Goal: Task Accomplishment & Management: Complete application form

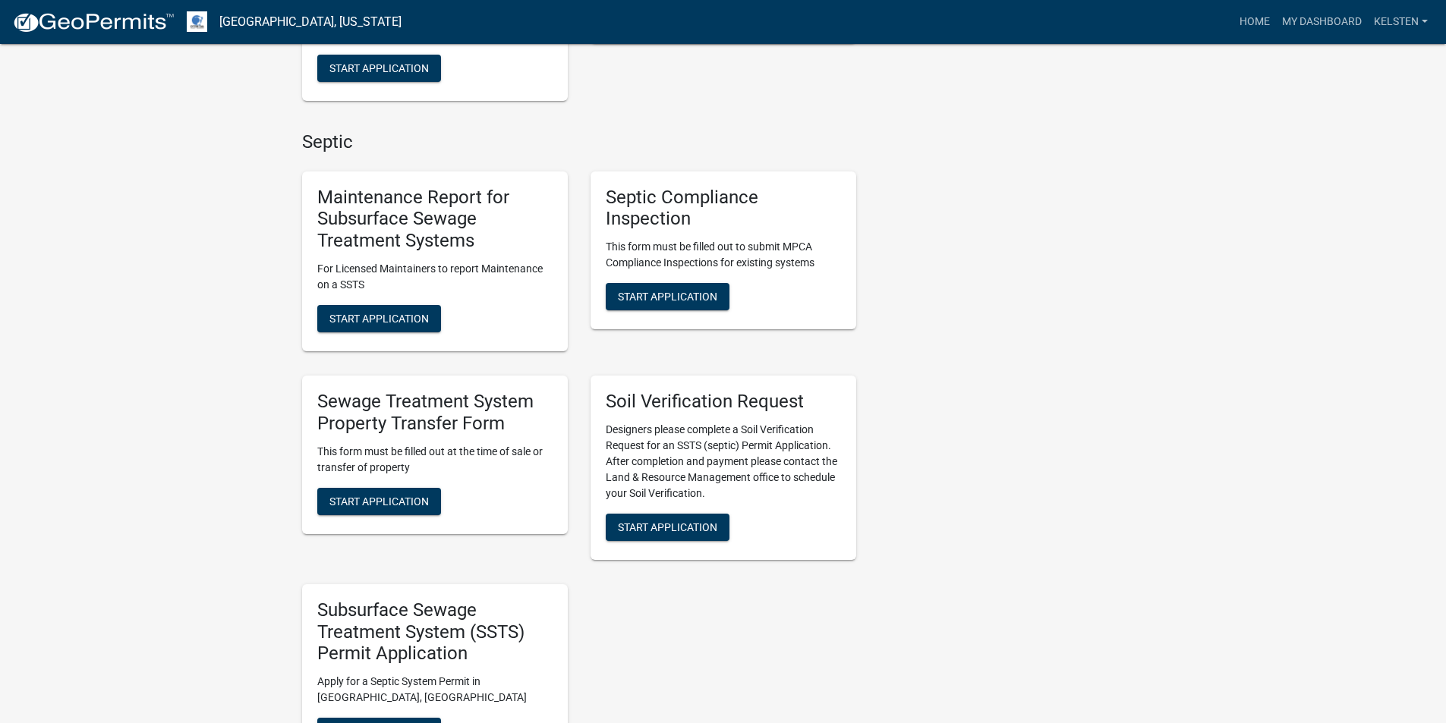
scroll to position [607, 0]
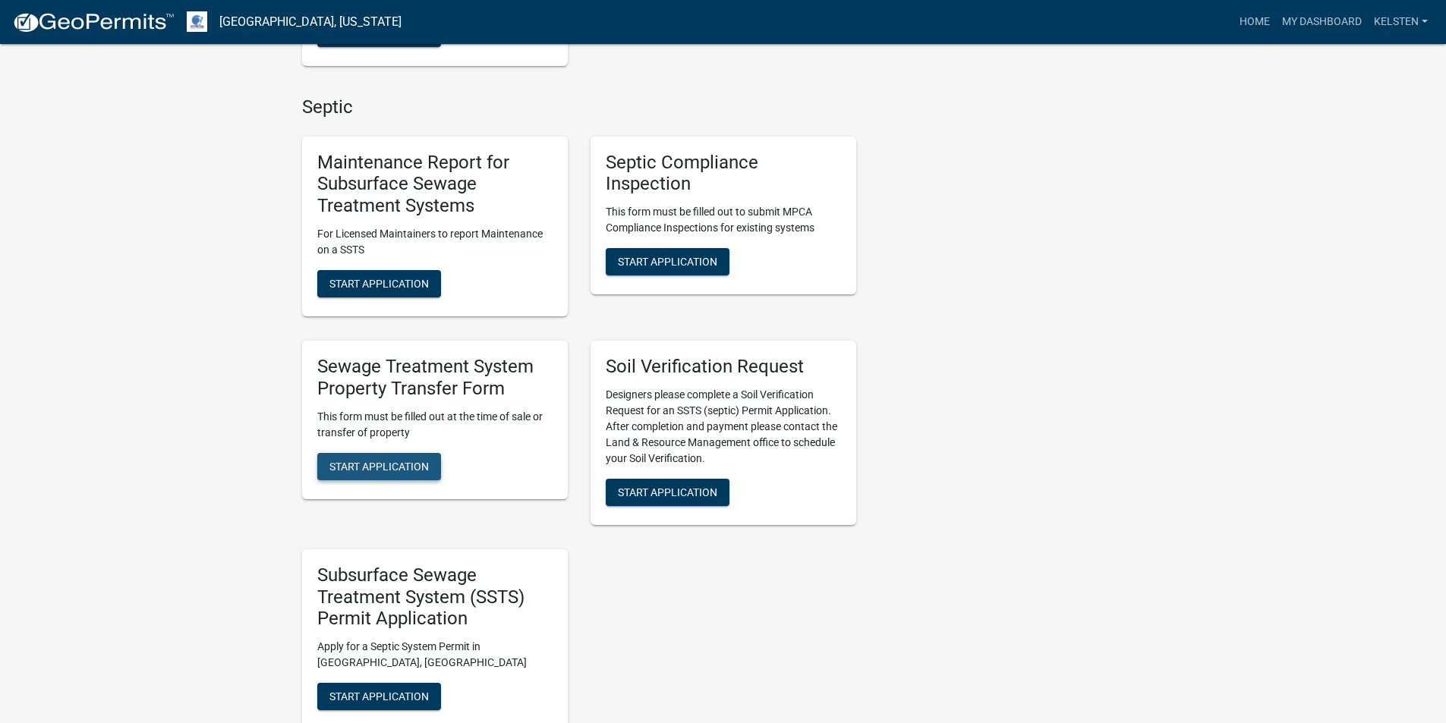
click at [416, 454] on button "Start Application" at bounding box center [379, 466] width 124 height 27
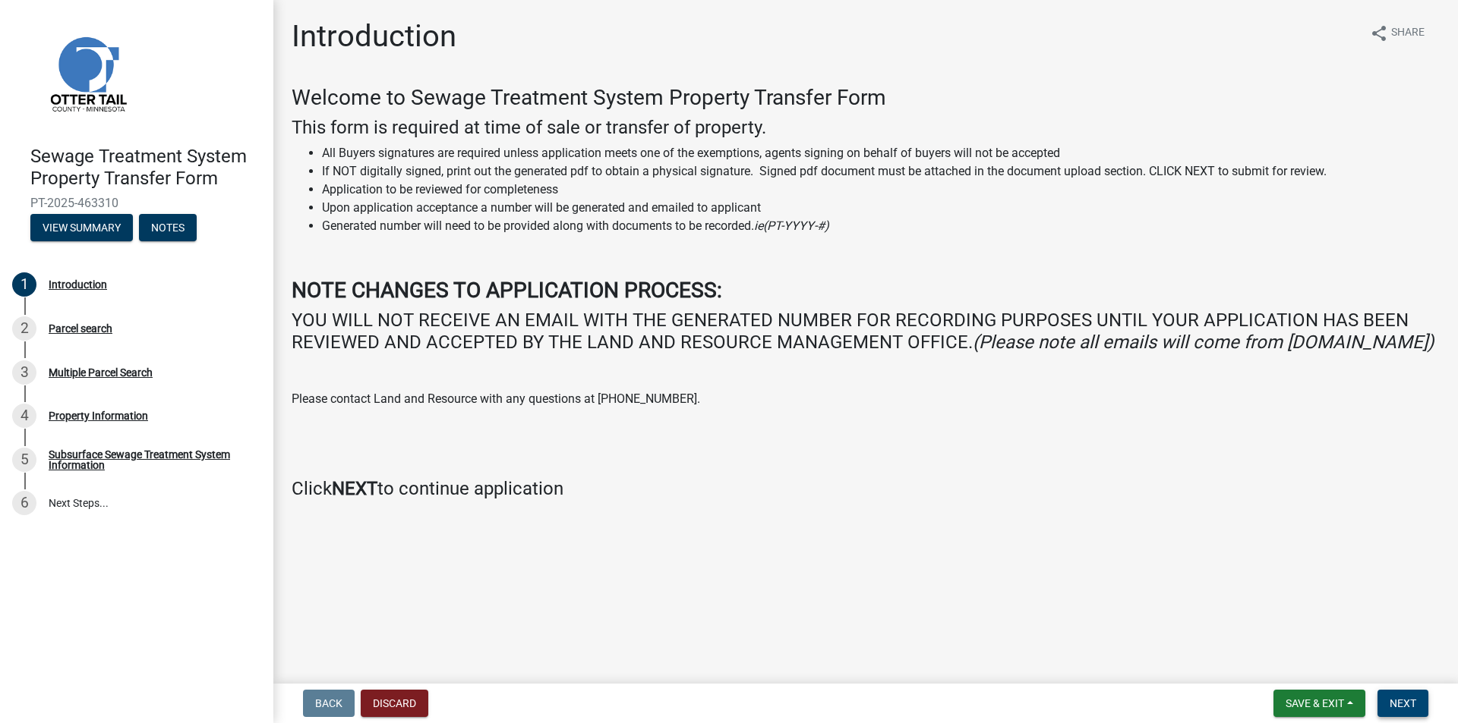
click at [1395, 706] on span "Next" at bounding box center [1402, 704] width 27 height 12
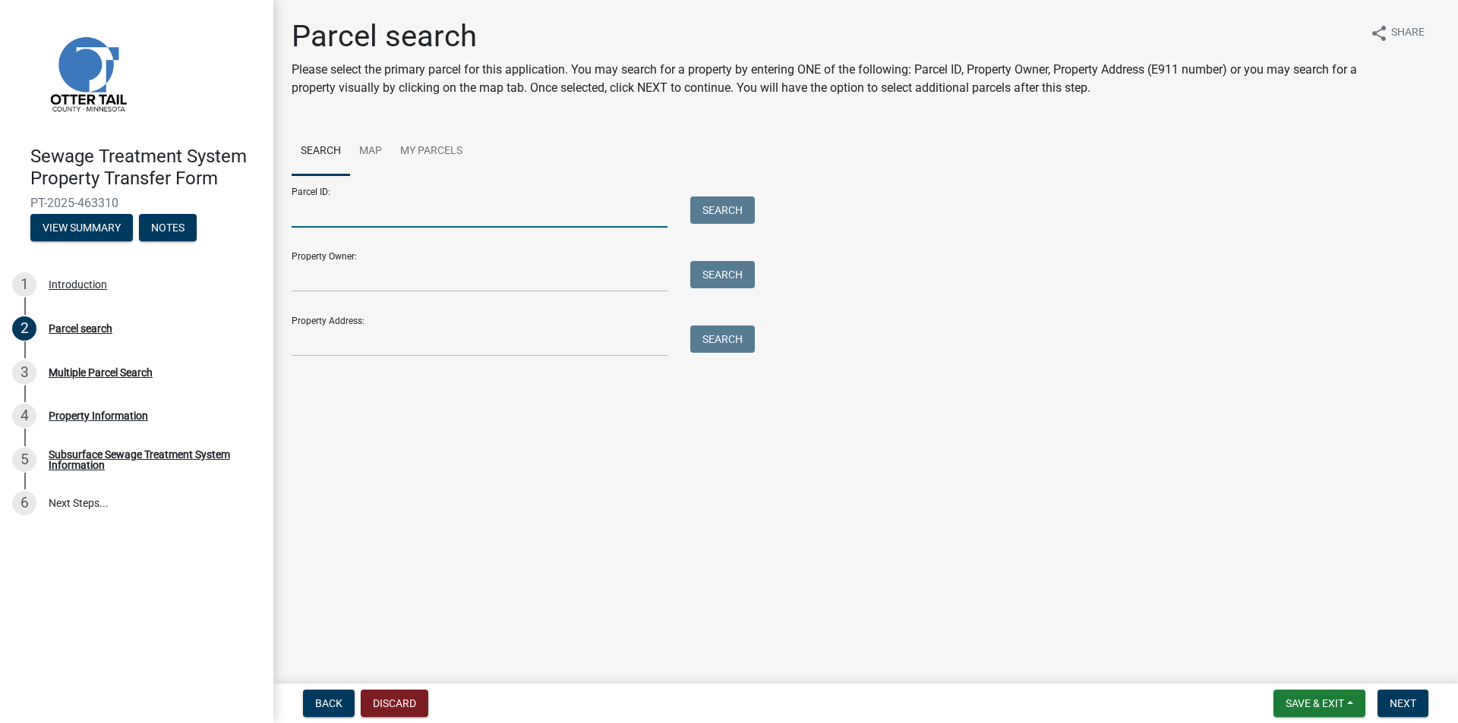
click at [514, 226] on input "Parcel ID:" at bounding box center [480, 212] width 376 height 31
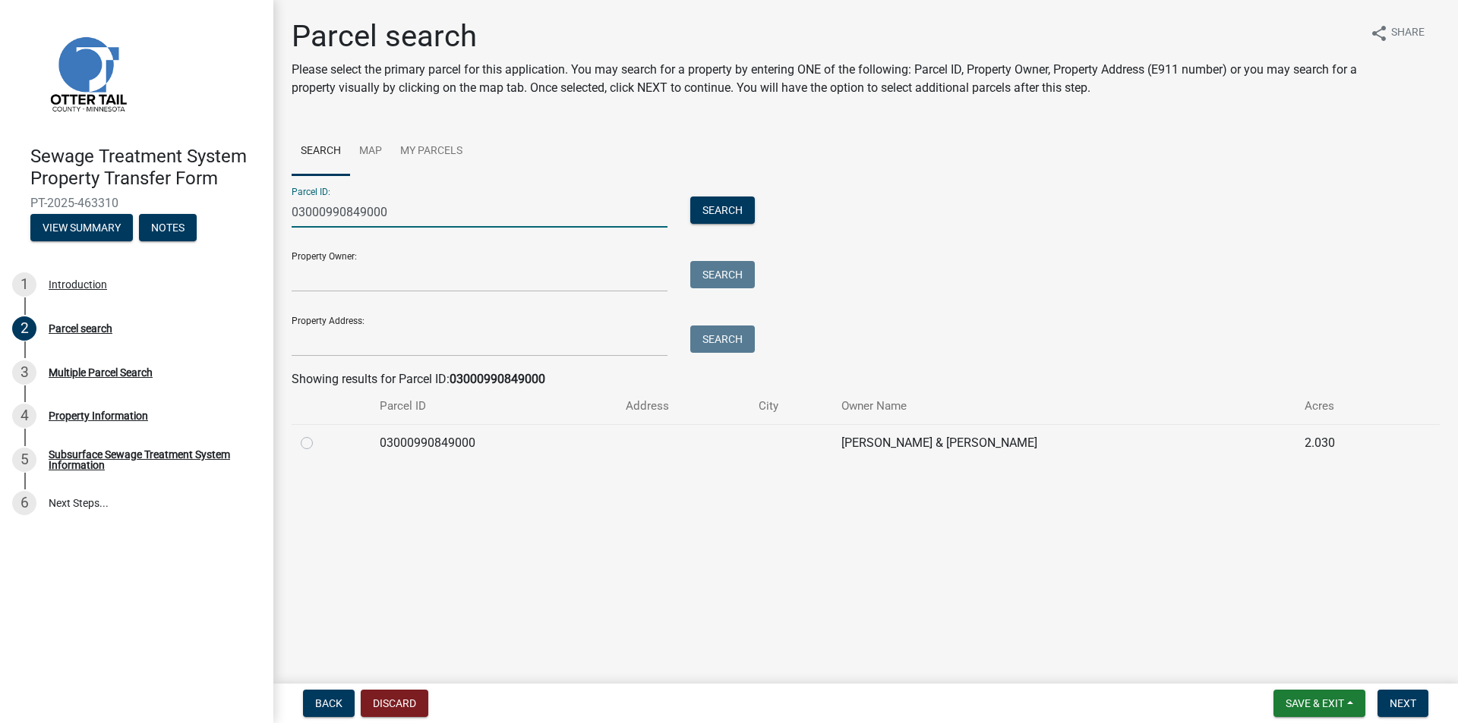
type input "03000990849000"
click at [285, 455] on div "Parcel search Please select the primary parcel for this application. You may se…" at bounding box center [865, 246] width 1171 height 457
click at [319, 434] on label at bounding box center [319, 434] width 0 height 0
click at [319, 444] on input "radio" at bounding box center [324, 439] width 10 height 10
radio input "true"
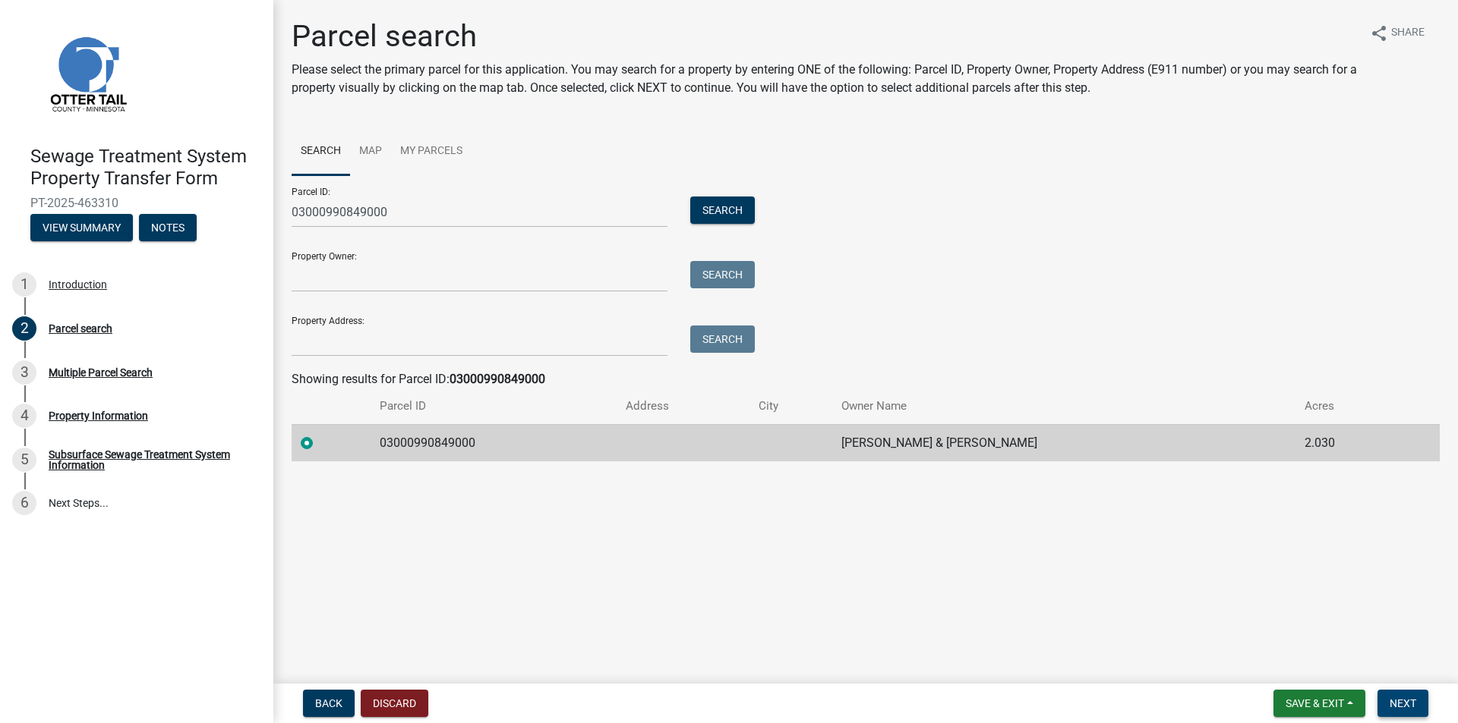
click at [1384, 702] on button "Next" at bounding box center [1402, 703] width 51 height 27
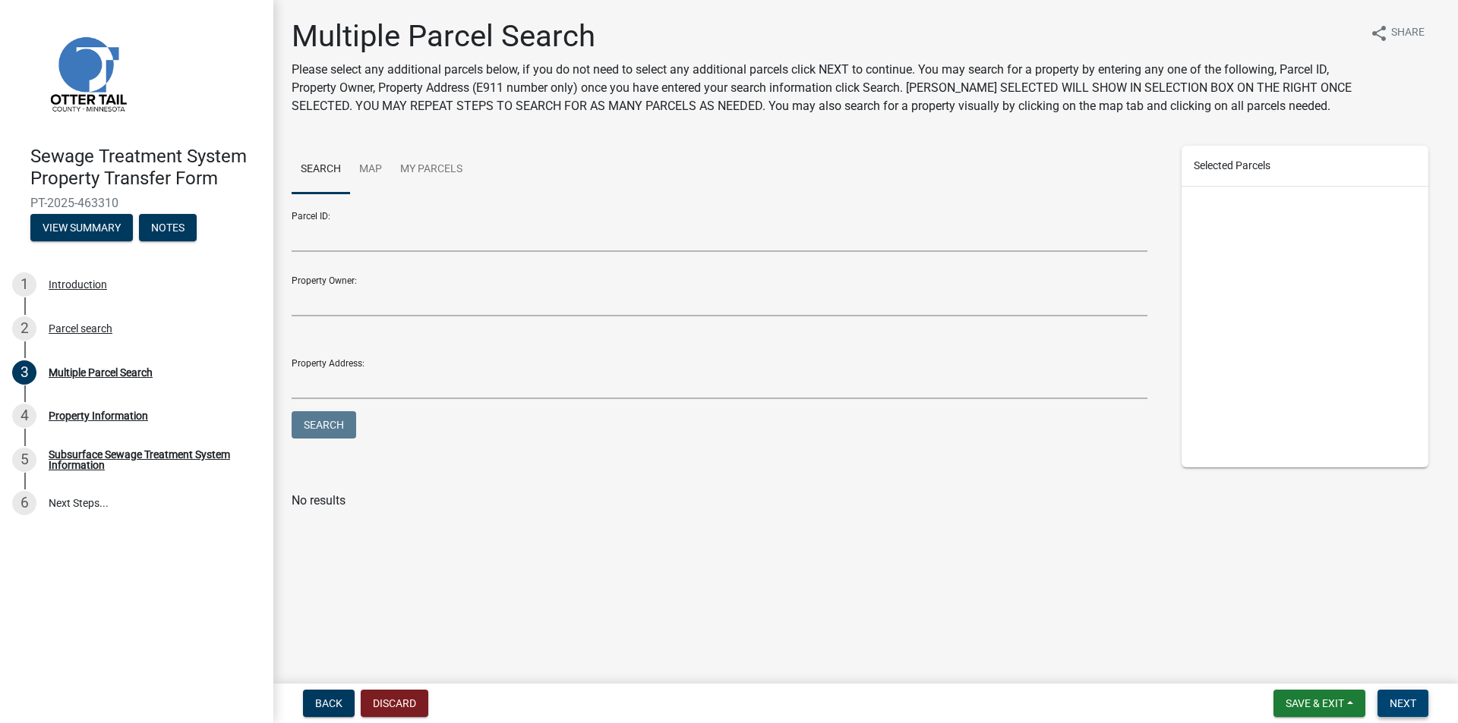
click at [1389, 694] on button "Next" at bounding box center [1402, 703] width 51 height 27
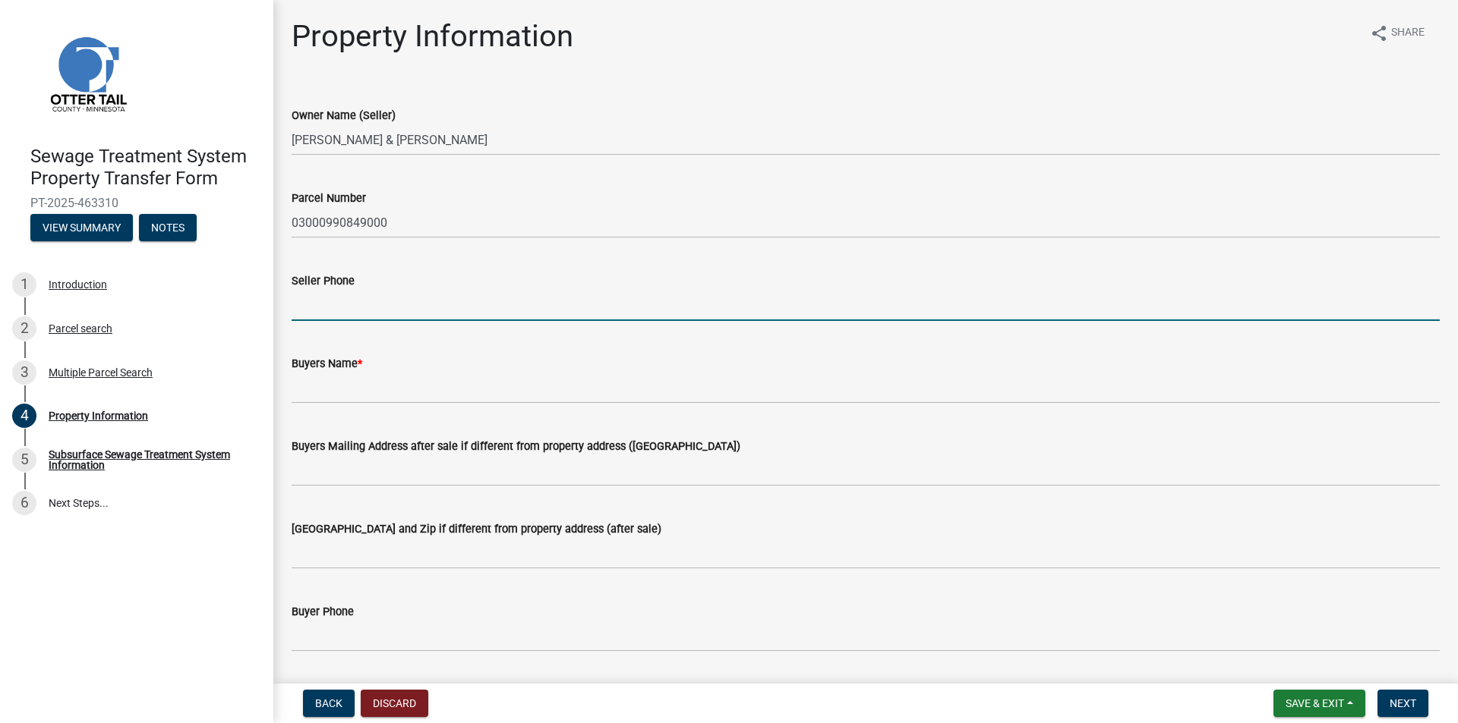
click at [662, 318] on input "Seller Phone" at bounding box center [866, 305] width 1148 height 31
type input "2183292240"
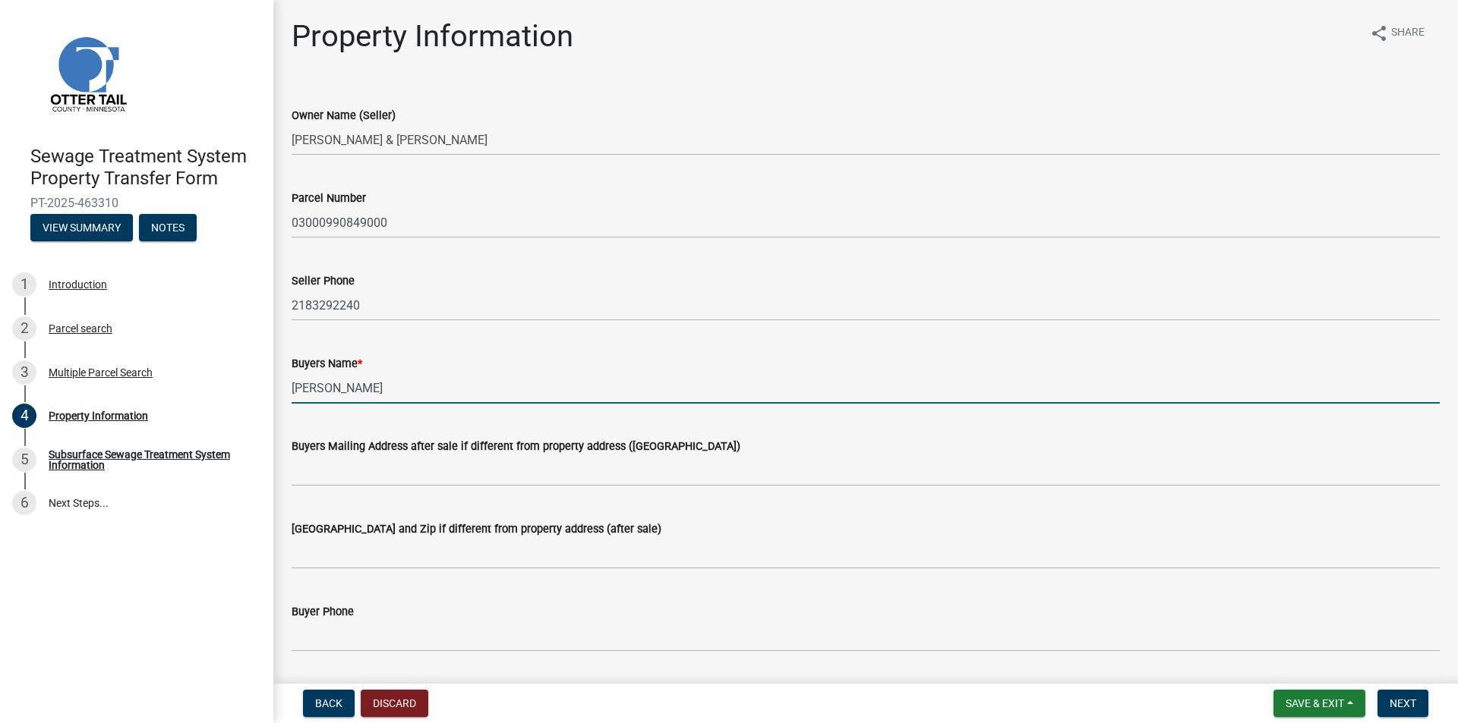
type input "[PERSON_NAME]"
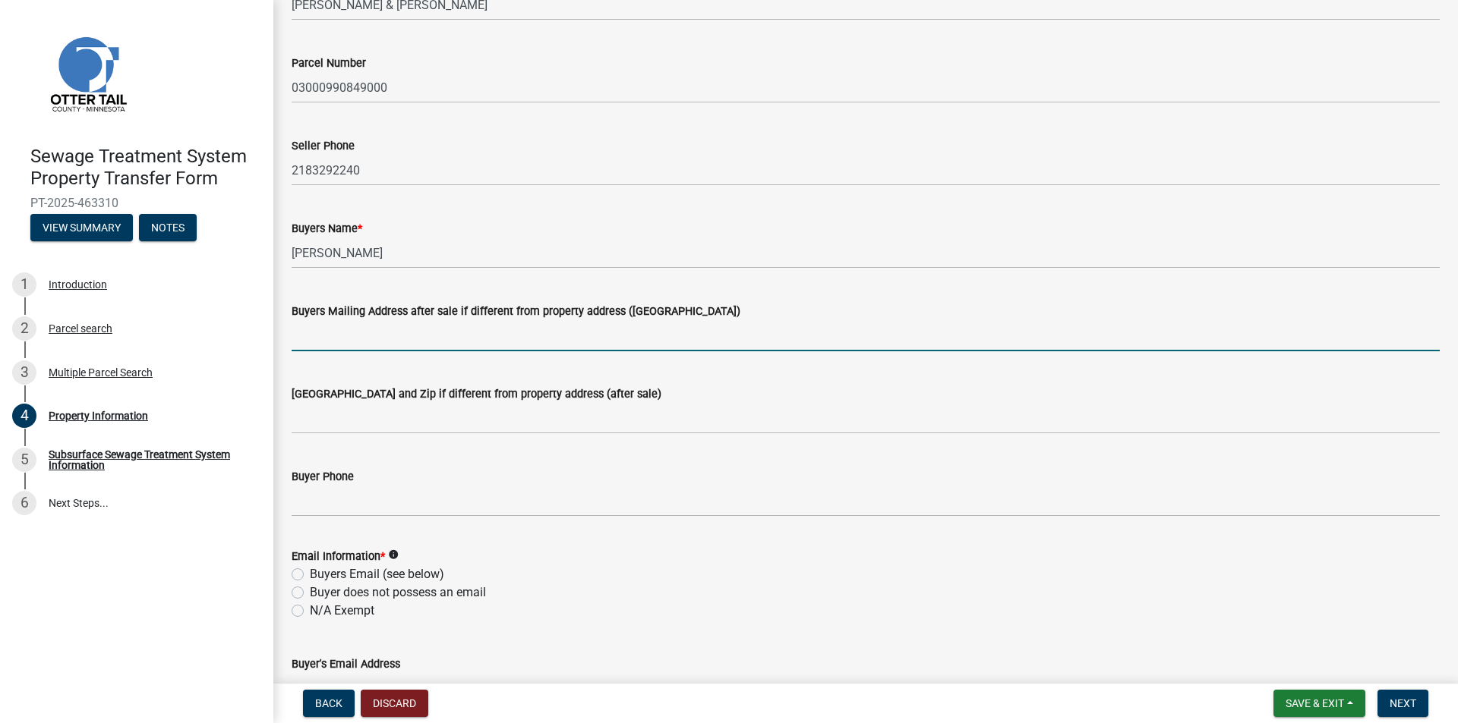
scroll to position [152, 0]
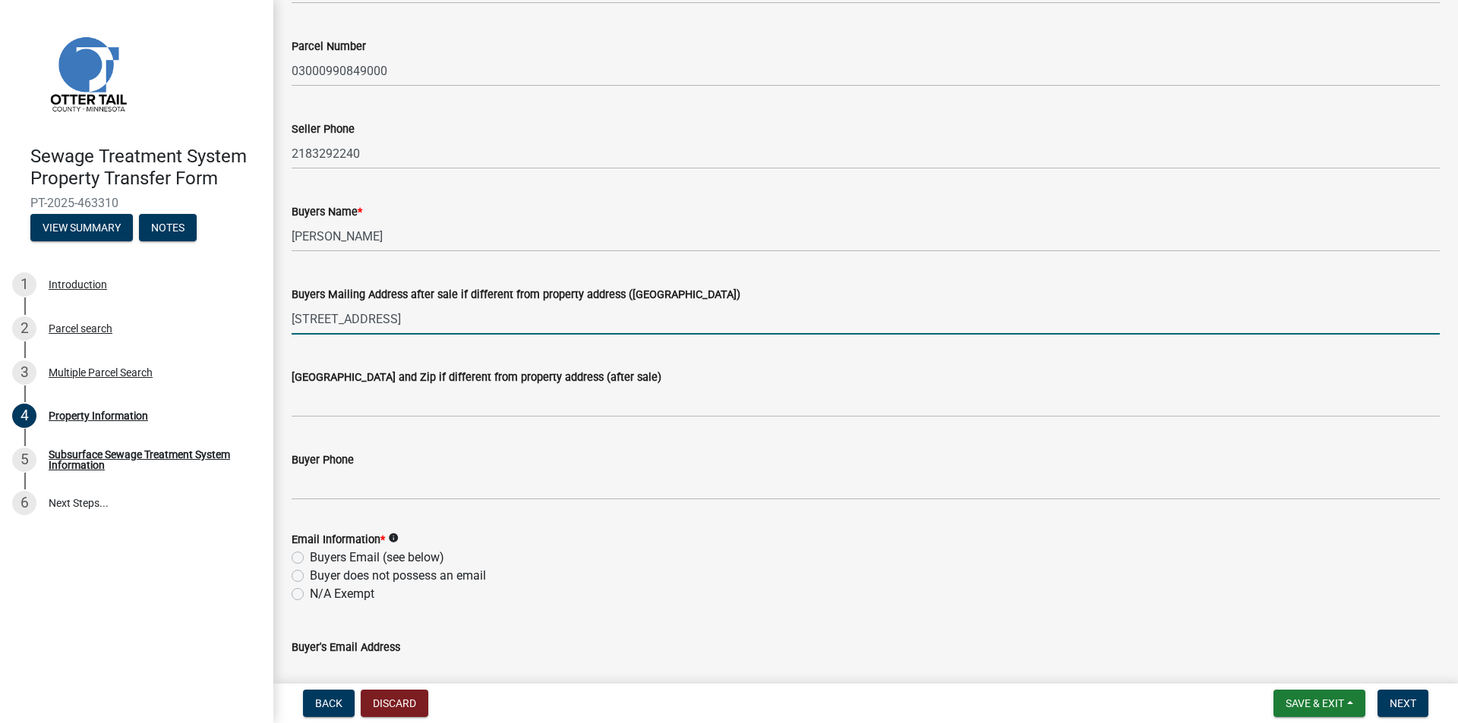
type input "[STREET_ADDRESS]"
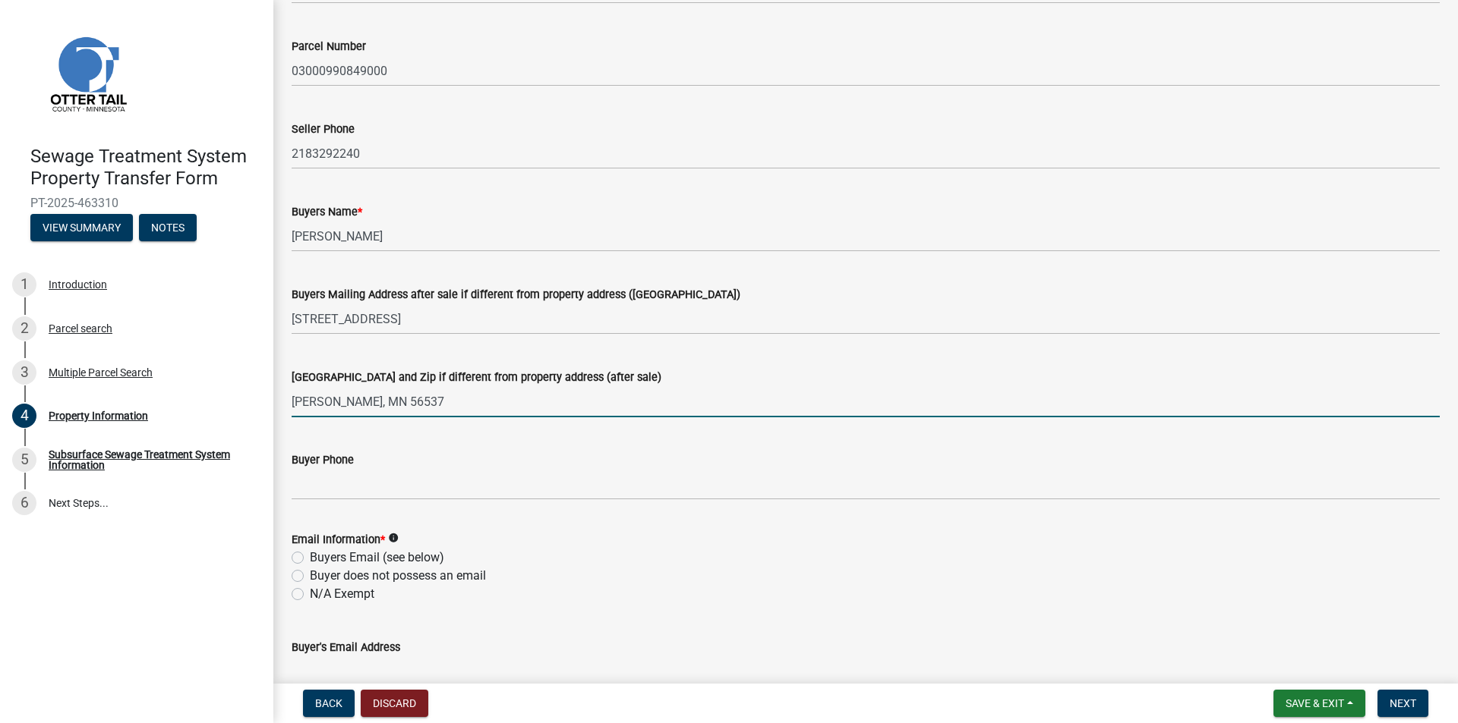
type input "[GEOGRAPHIC_DATA]"
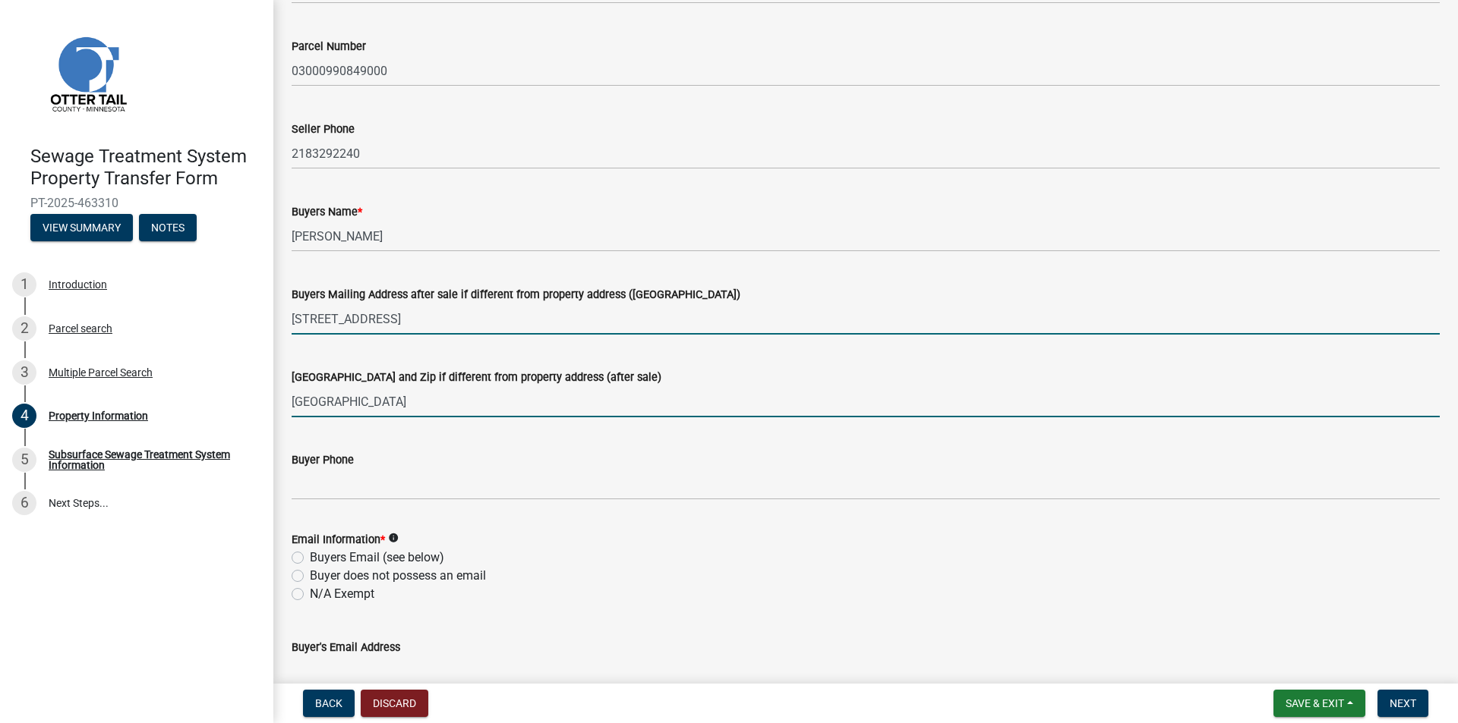
click at [421, 318] on input "[STREET_ADDRESS]" at bounding box center [866, 319] width 1148 height 31
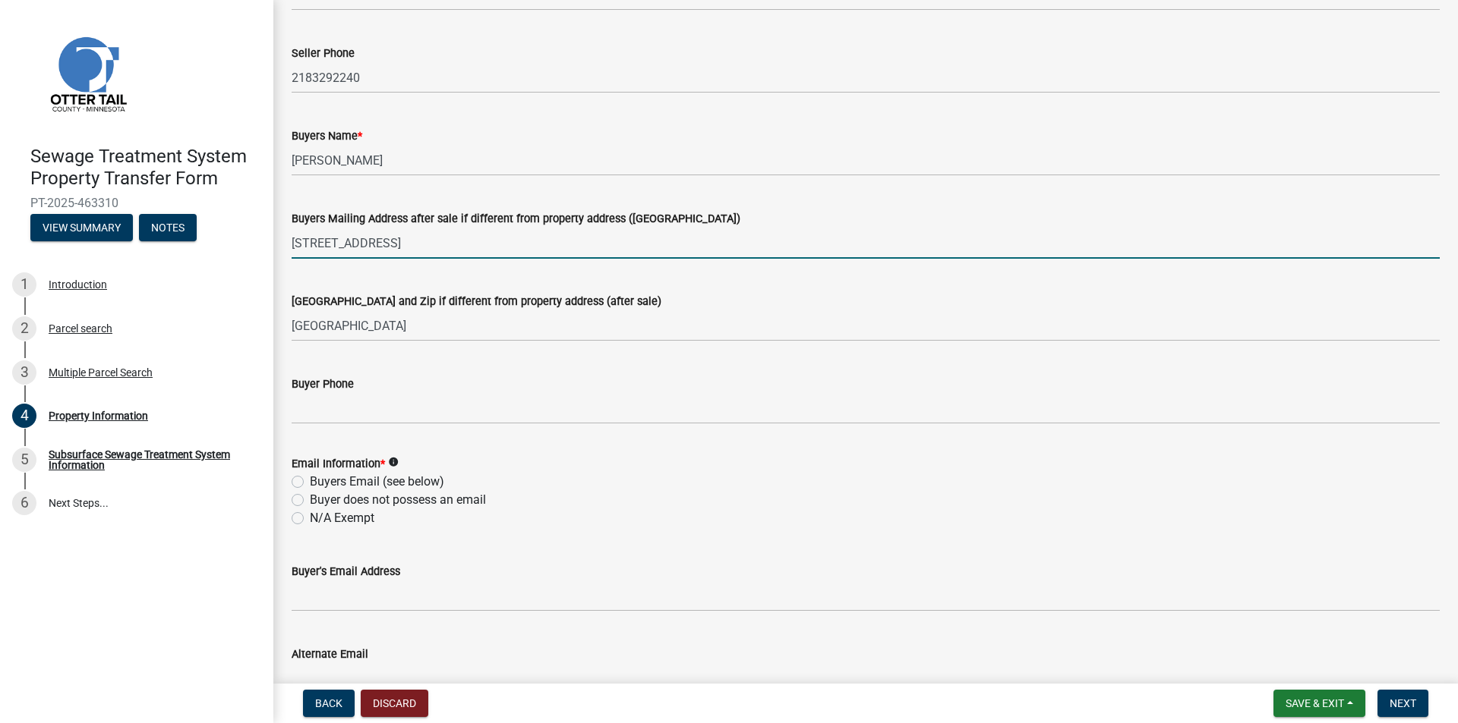
scroll to position [304, 0]
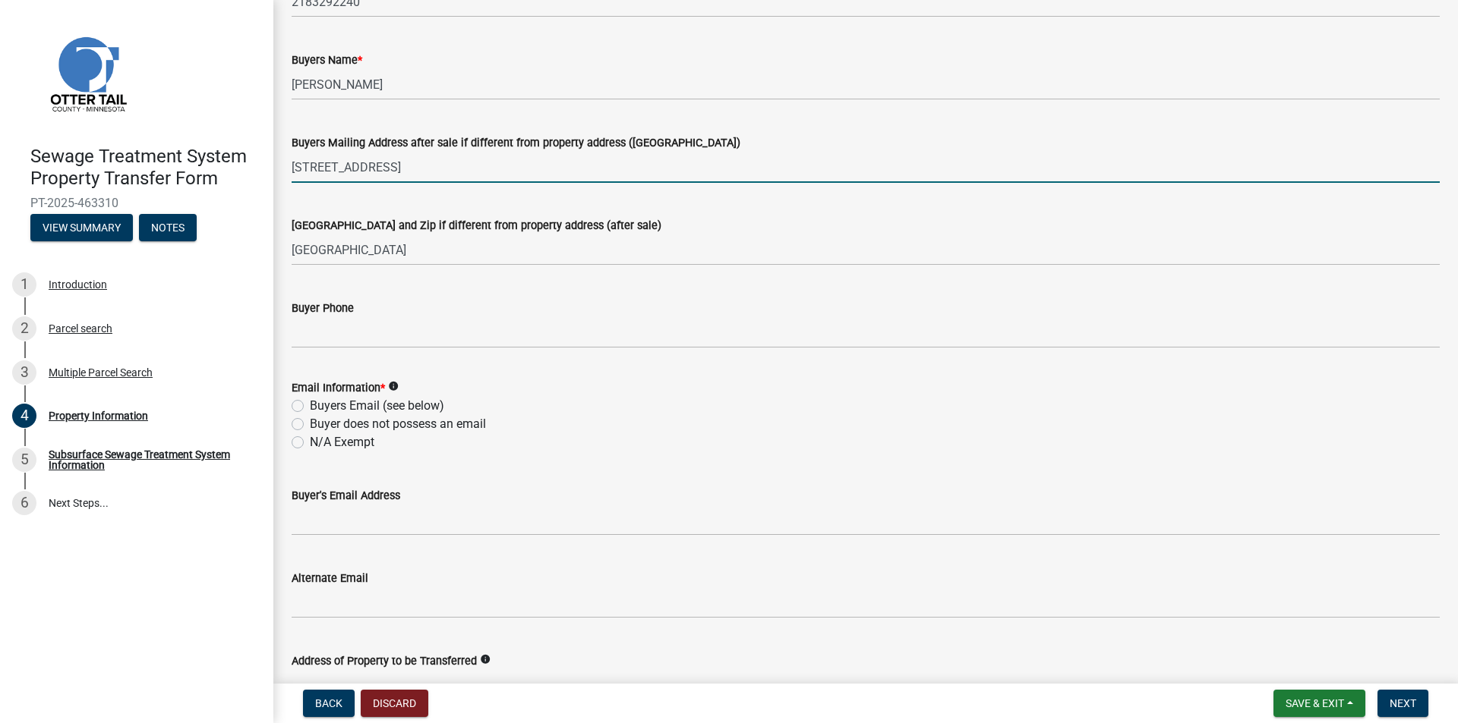
type input "[STREET_ADDRESS]"
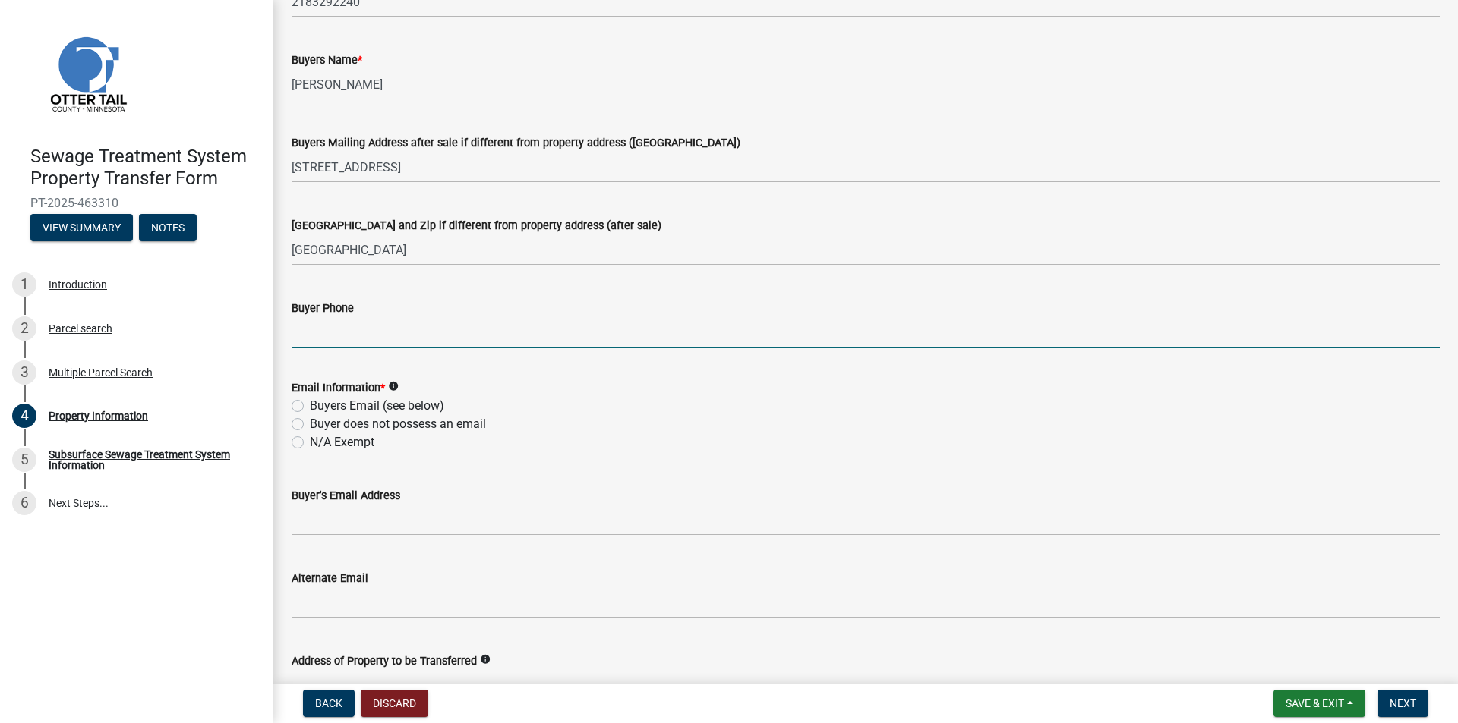
click at [387, 343] on input "Buyer Phone" at bounding box center [866, 332] width 1148 height 31
type input "3202904332"
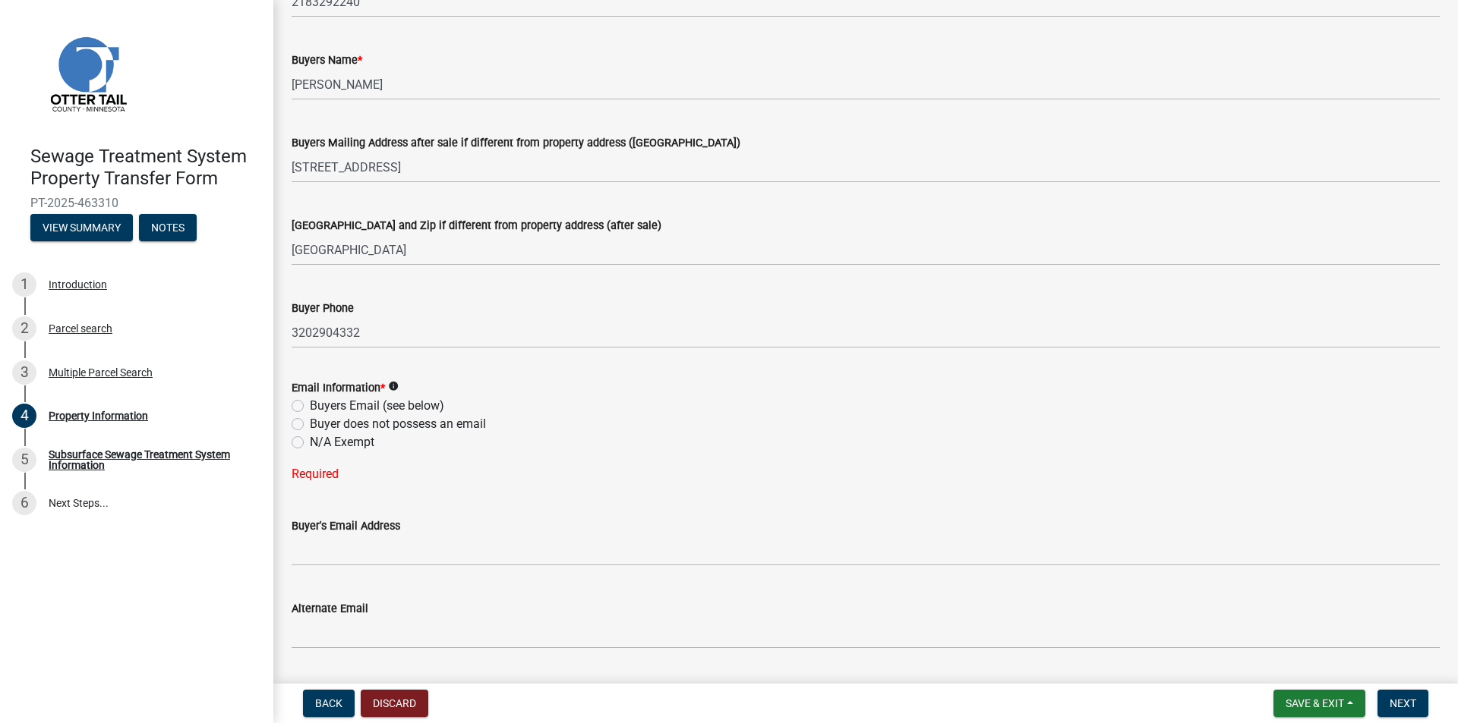
drag, startPoint x: 307, startPoint y: 418, endPoint x: 305, endPoint y: 408, distance: 10.1
click at [307, 417] on div "Buyer does not possess an email" at bounding box center [866, 424] width 1148 height 18
click at [305, 408] on div "Buyers Email (see below)" at bounding box center [866, 406] width 1148 height 18
click at [310, 406] on label "Buyers Email (see below)" at bounding box center [377, 406] width 134 height 18
click at [310, 406] on input "Buyers Email (see below)" at bounding box center [315, 402] width 10 height 10
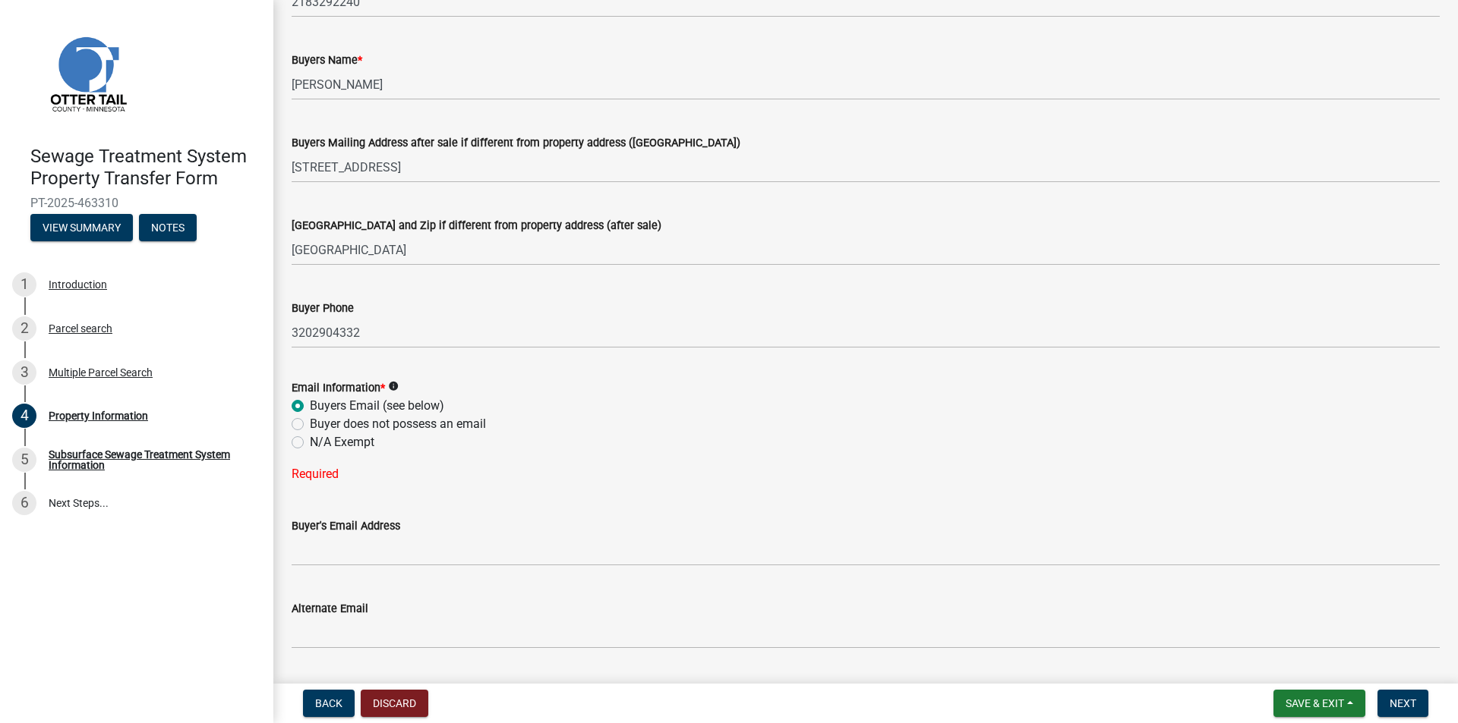
radio input "true"
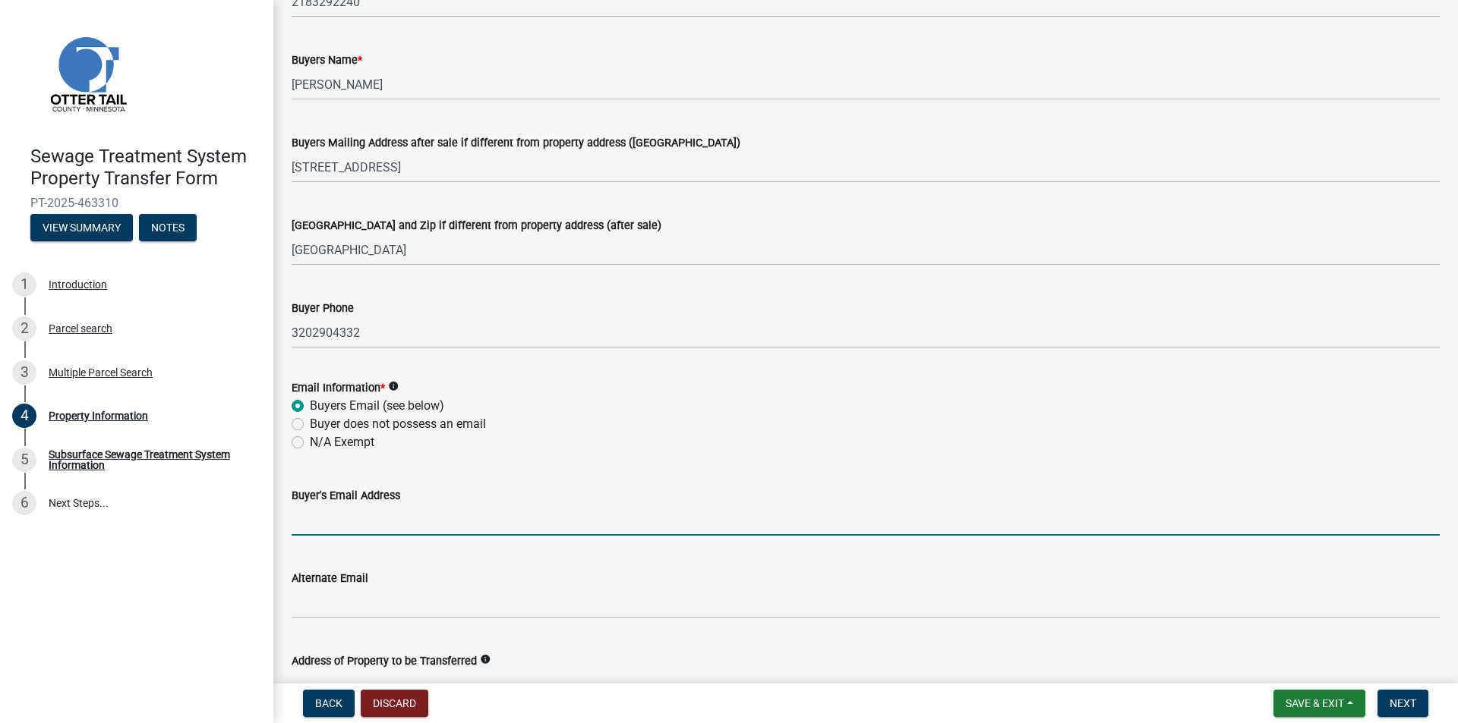
click at [332, 531] on input "Buyer's Email Address" at bounding box center [866, 520] width 1148 height 31
type input "[EMAIL_ADDRESS][DOMAIN_NAME]"
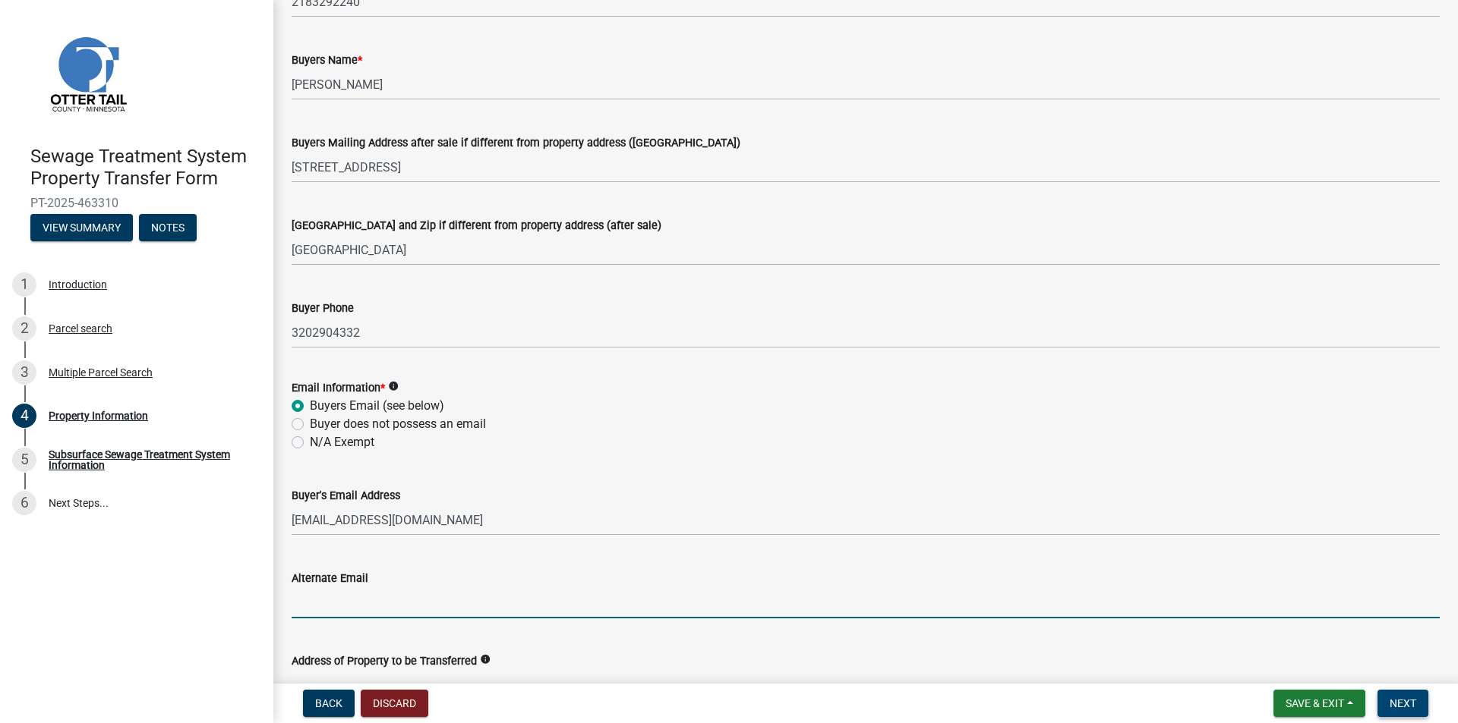
click at [1425, 706] on button "Next" at bounding box center [1402, 703] width 51 height 27
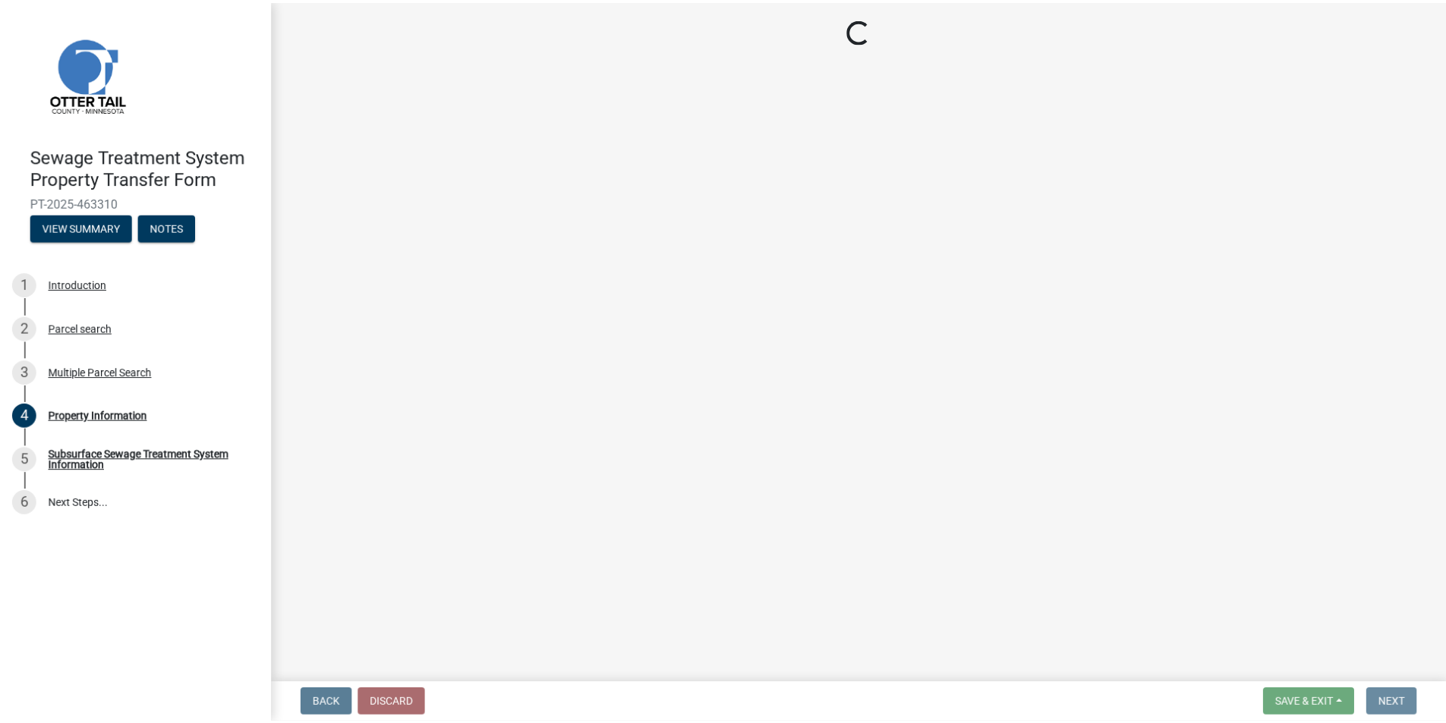
scroll to position [0, 0]
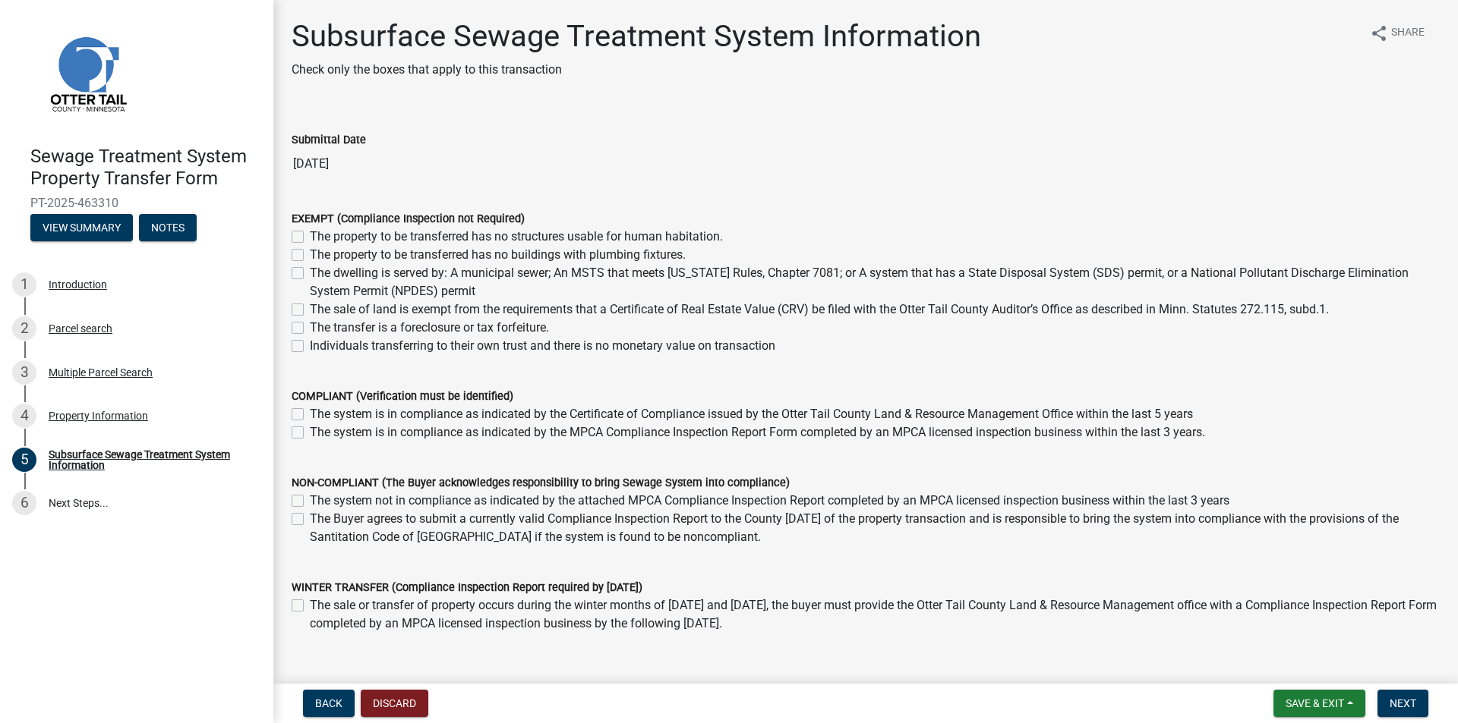
click at [418, 236] on label "The property to be transferred has no structures usable for human habitation." at bounding box center [516, 237] width 413 height 18
click at [320, 236] on input "The property to be transferred has no structures usable for human habitation." at bounding box center [315, 233] width 10 height 10
checkbox input "true"
checkbox input "false"
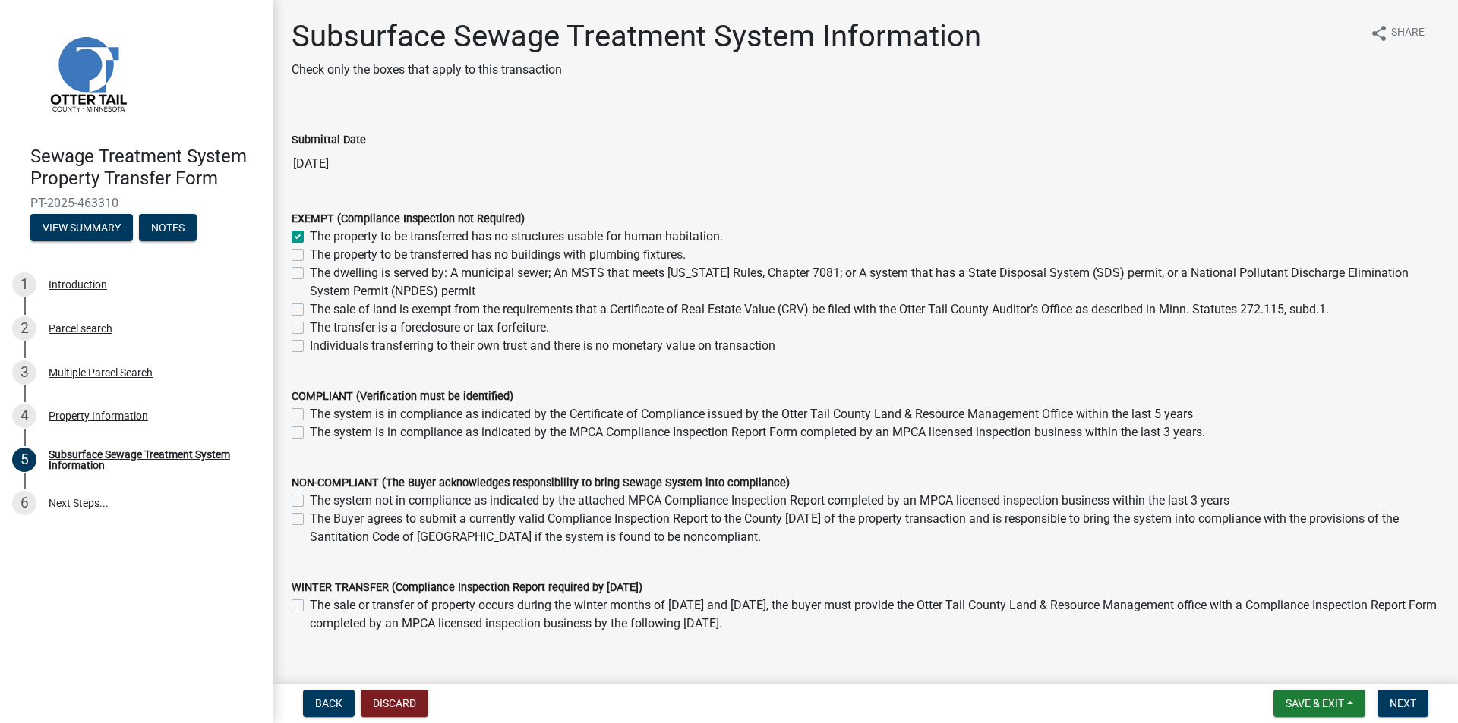
checkbox input "false"
click at [418, 250] on label "The property to be transferred has no buildings with plumbing fixtures." at bounding box center [498, 255] width 376 height 18
click at [320, 250] on input "The property to be transferred has no buildings with plumbing fixtures." at bounding box center [315, 251] width 10 height 10
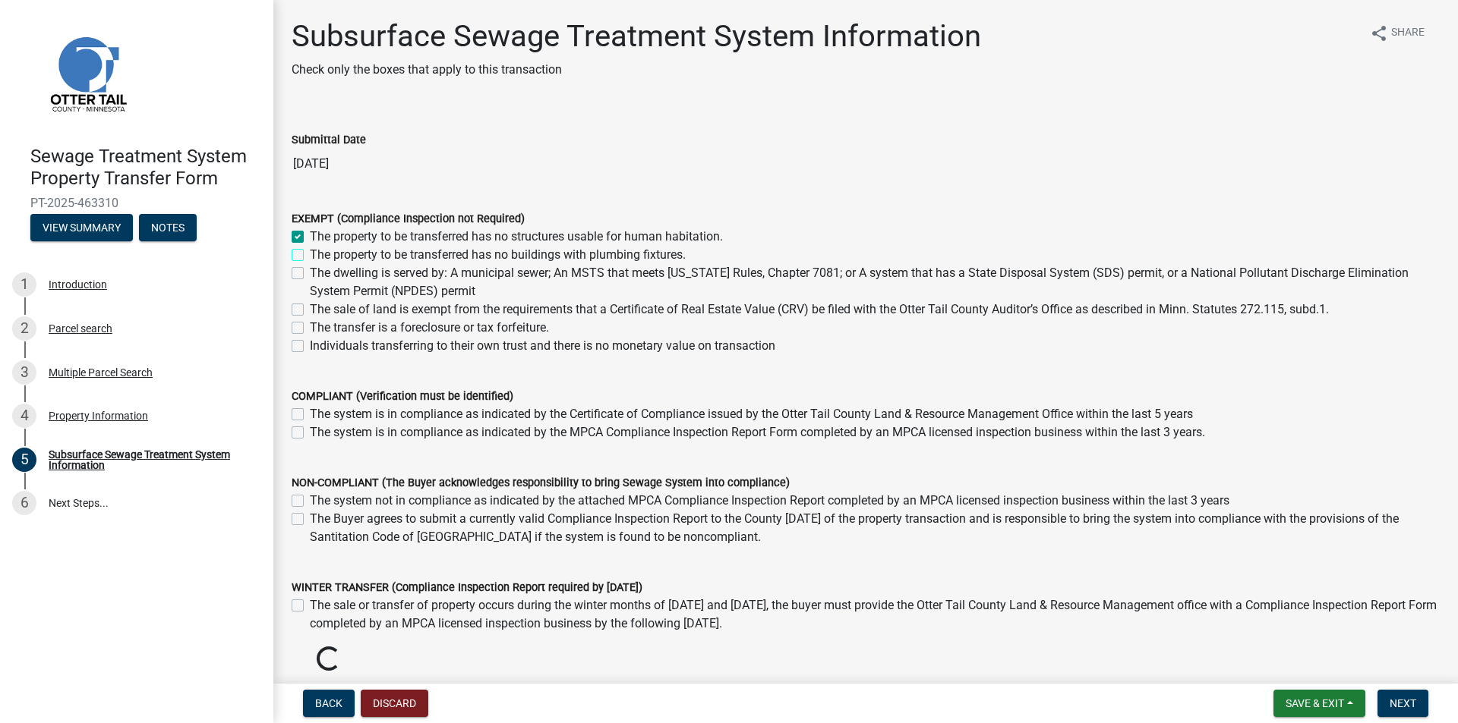
checkbox input "true"
checkbox input "false"
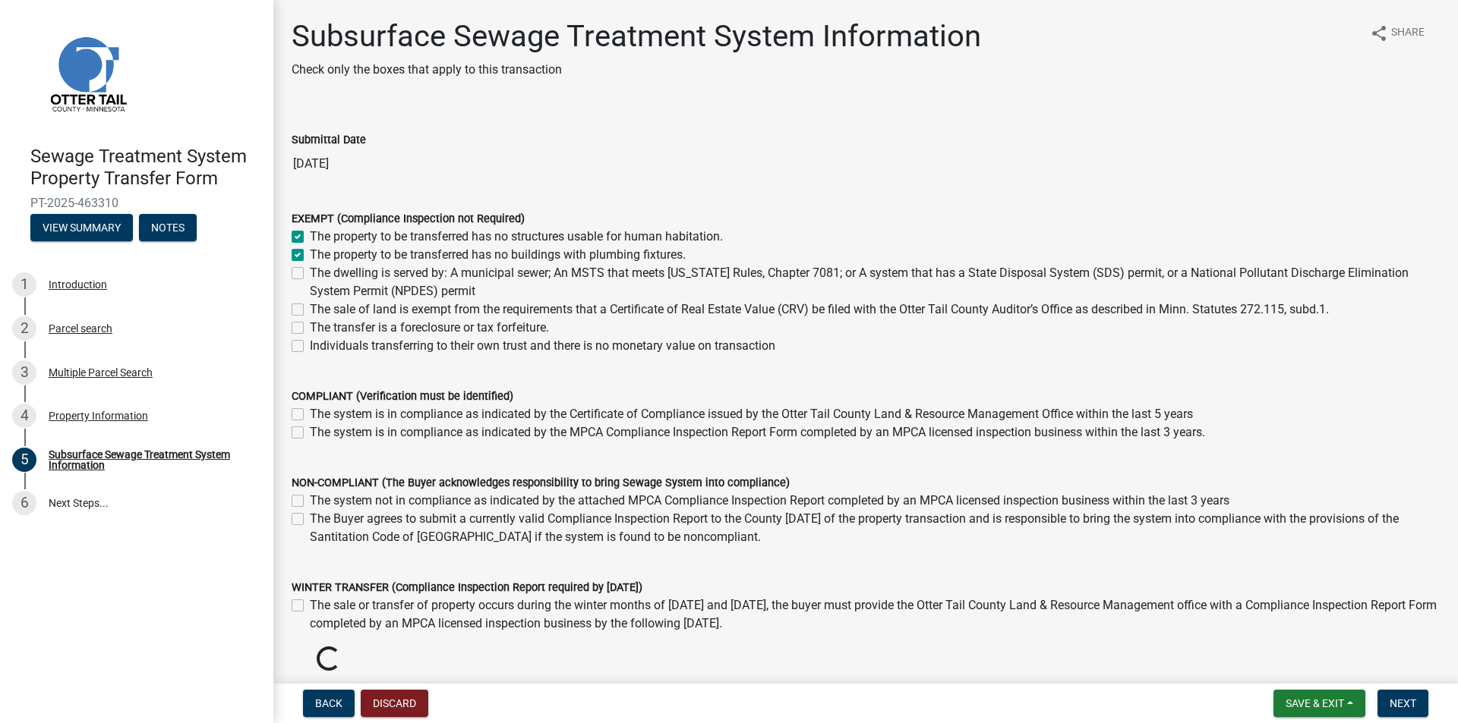
checkbox input "false"
click at [1398, 701] on span "Next" at bounding box center [1402, 704] width 27 height 12
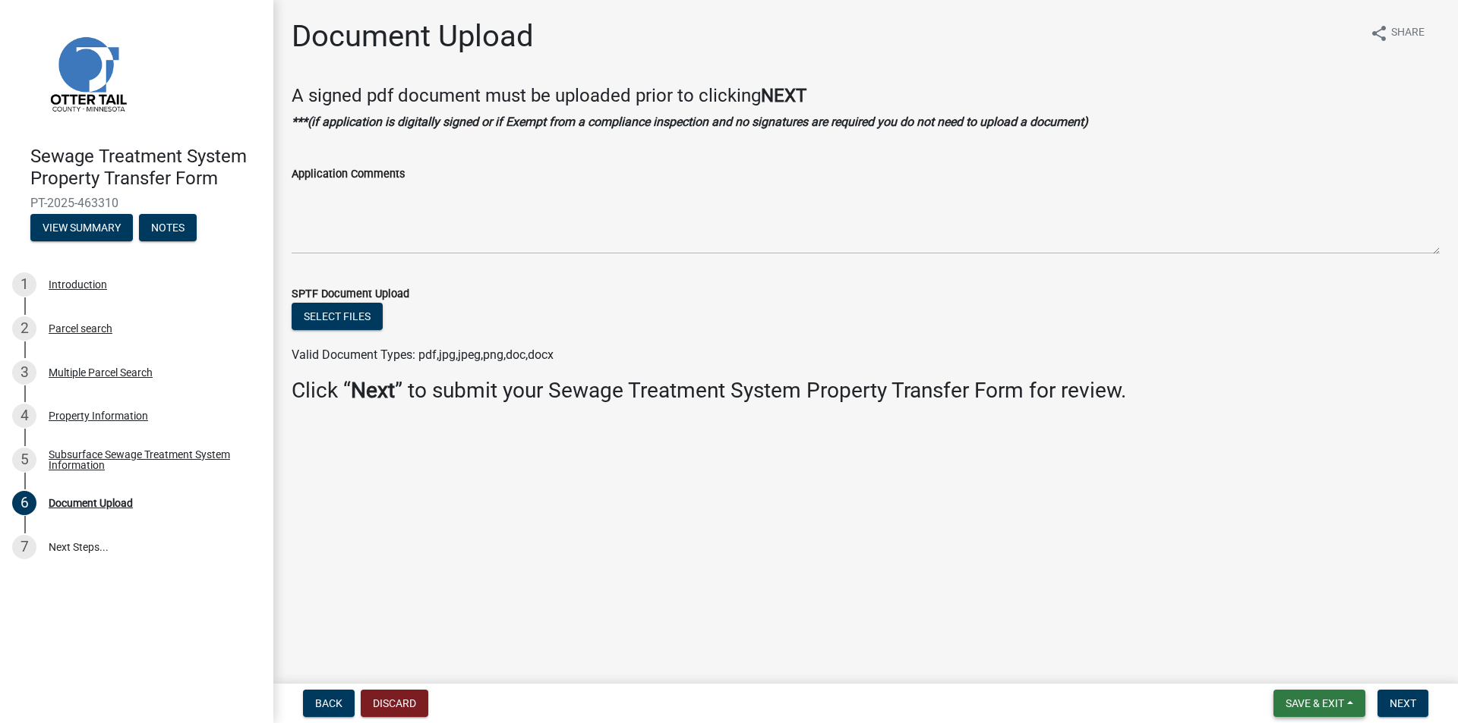
click at [1332, 696] on button "Save & Exit" at bounding box center [1319, 703] width 92 height 27
click at [1313, 658] on button "Save & Exit" at bounding box center [1304, 664] width 121 height 36
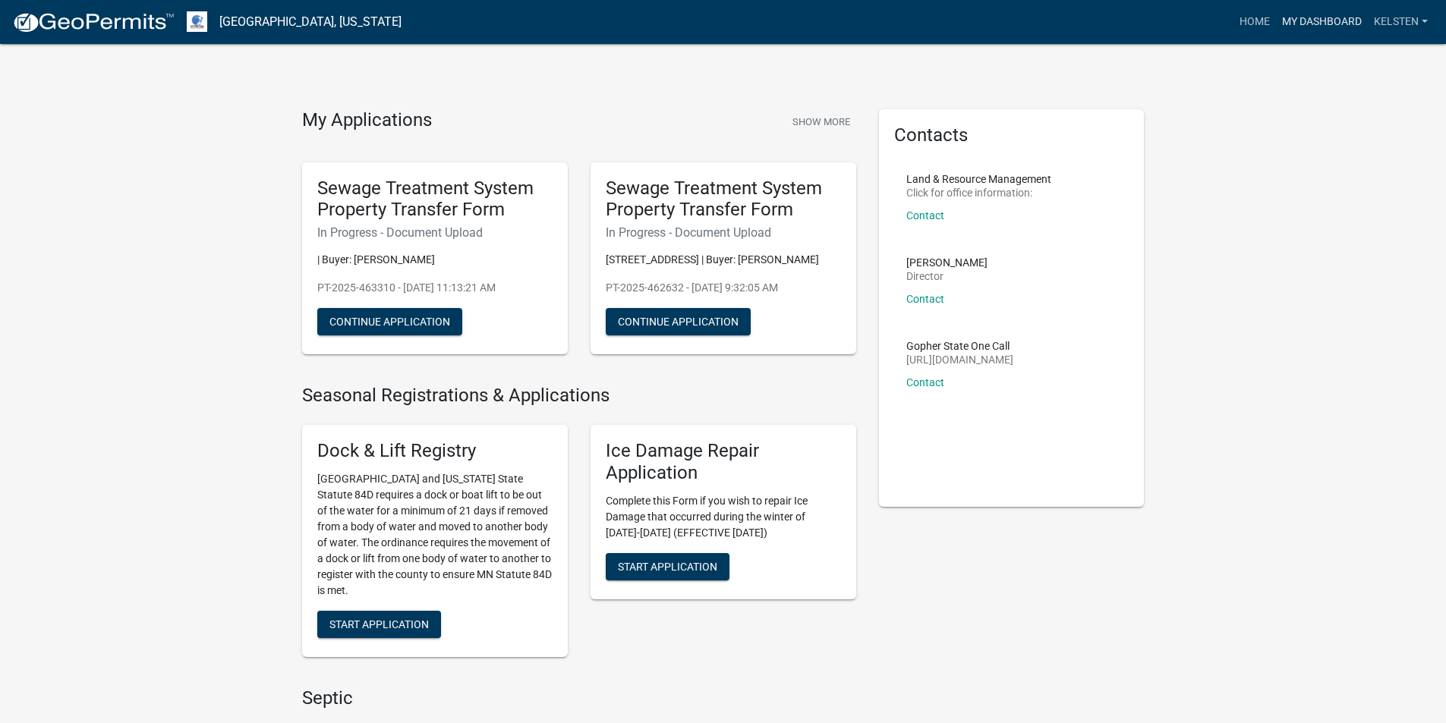
click at [1316, 25] on link "My Dashboard" at bounding box center [1322, 22] width 92 height 29
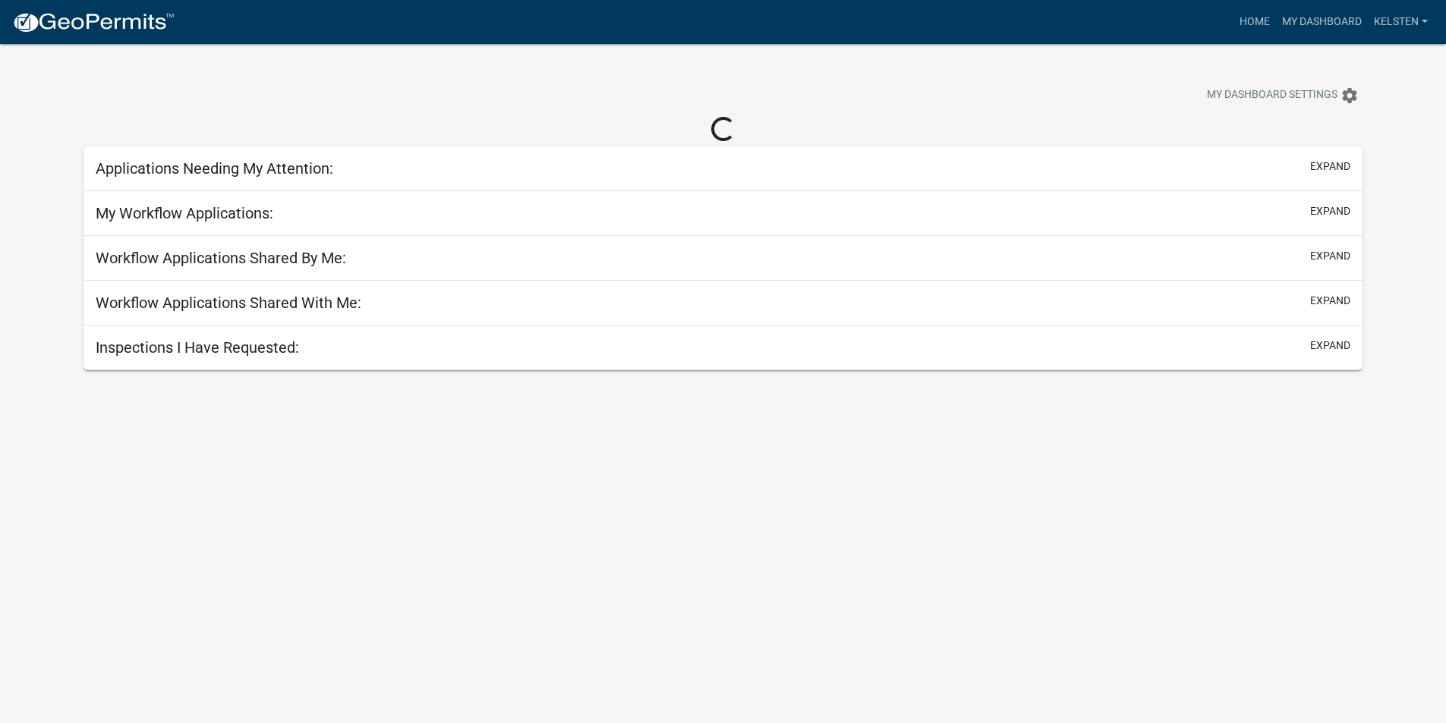
select select "3: 100"
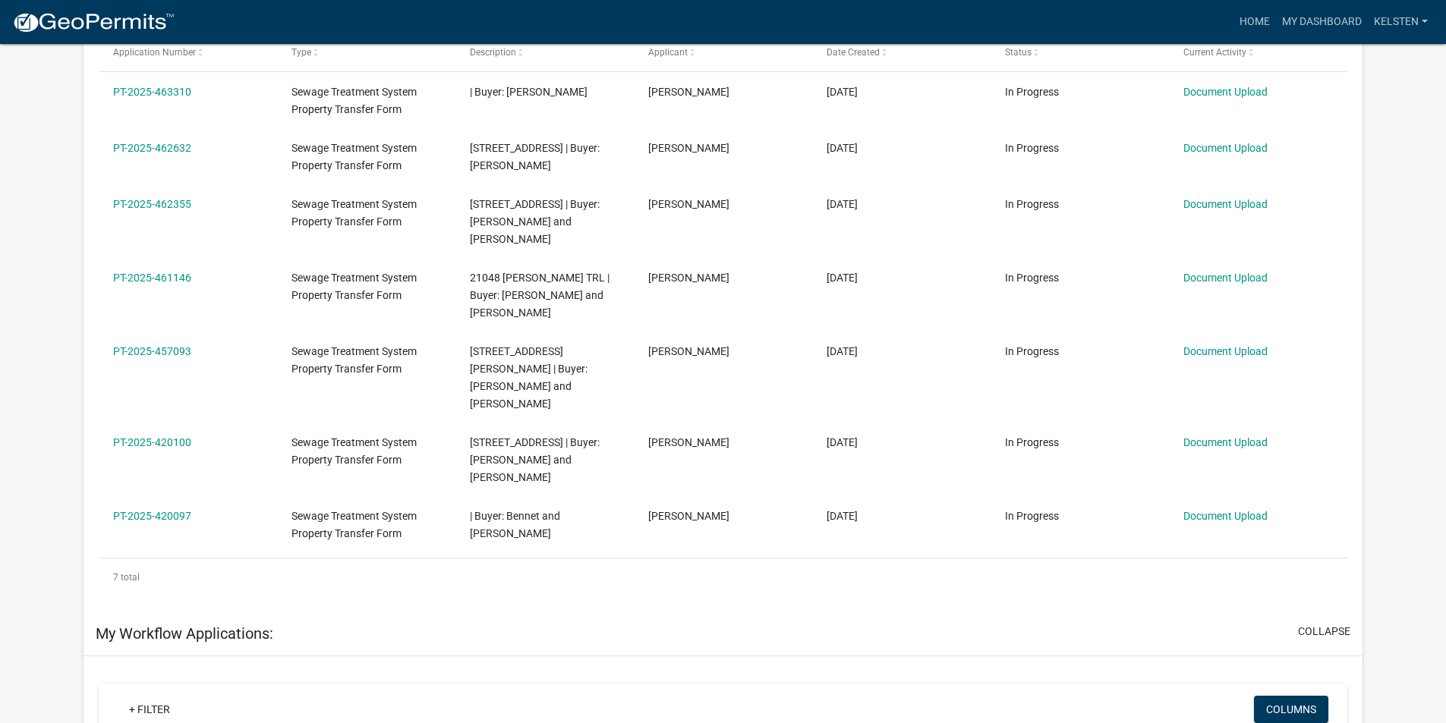
scroll to position [176, 0]
